Goal: Find specific page/section: Find specific page/section

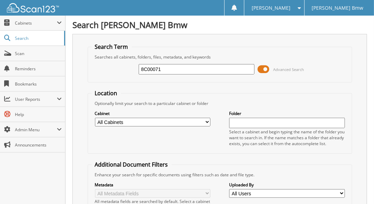
type input "8C00071"
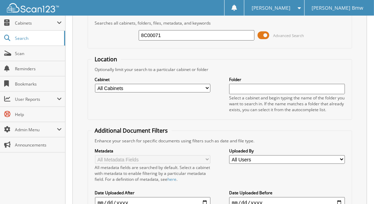
scroll to position [31, 0]
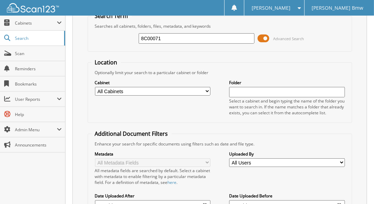
drag, startPoint x: 162, startPoint y: 37, endPoint x: 129, endPoint y: 39, distance: 32.9
click at [130, 39] on div "8C00071 Advanced Search" at bounding box center [219, 38] width 257 height 19
type input "184963"
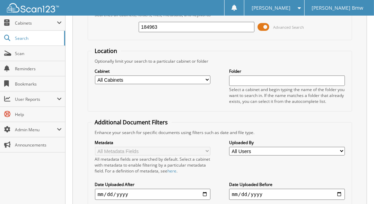
scroll to position [39, 0]
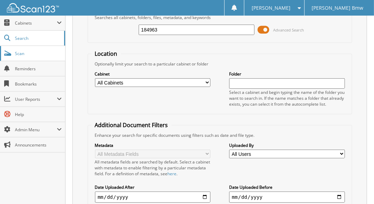
click at [41, 54] on span "Scan" at bounding box center [38, 54] width 47 height 6
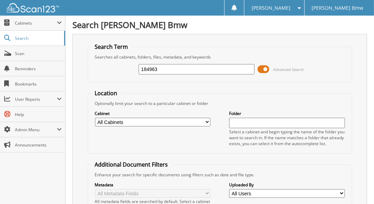
type input "184963"
click at [18, 52] on span "Scan" at bounding box center [38, 54] width 47 height 6
